Goal: Find specific page/section: Find specific page/section

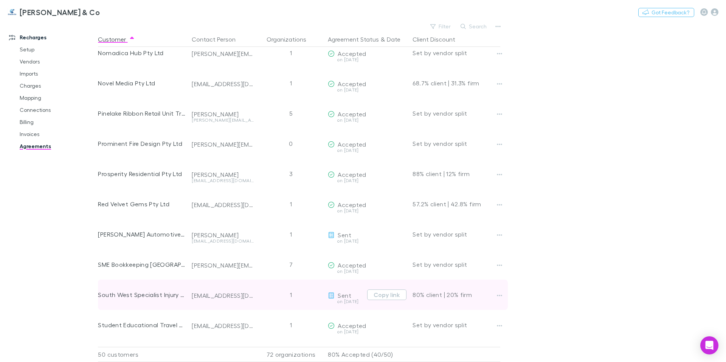
scroll to position [1218, 0]
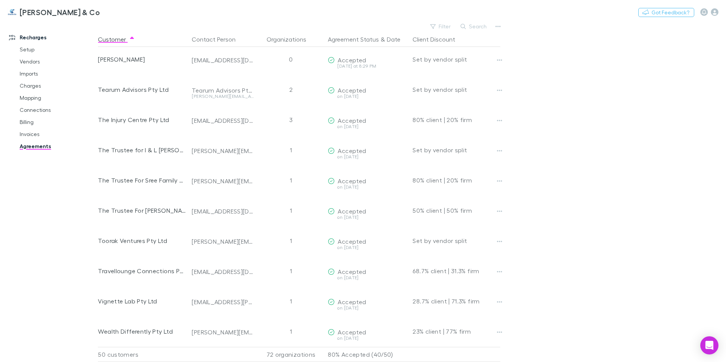
click at [594, 192] on main "Filter Search Customer Contact Person Organizations Agreement Status & Date Cli…" at bounding box center [412, 191] width 628 height 341
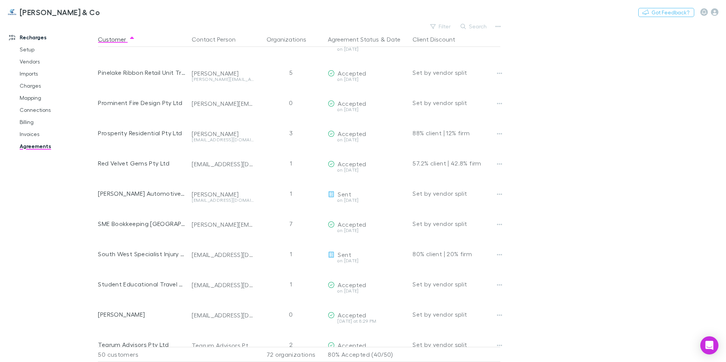
scroll to position [0, 0]
